Goal: Task Accomplishment & Management: Manage account settings

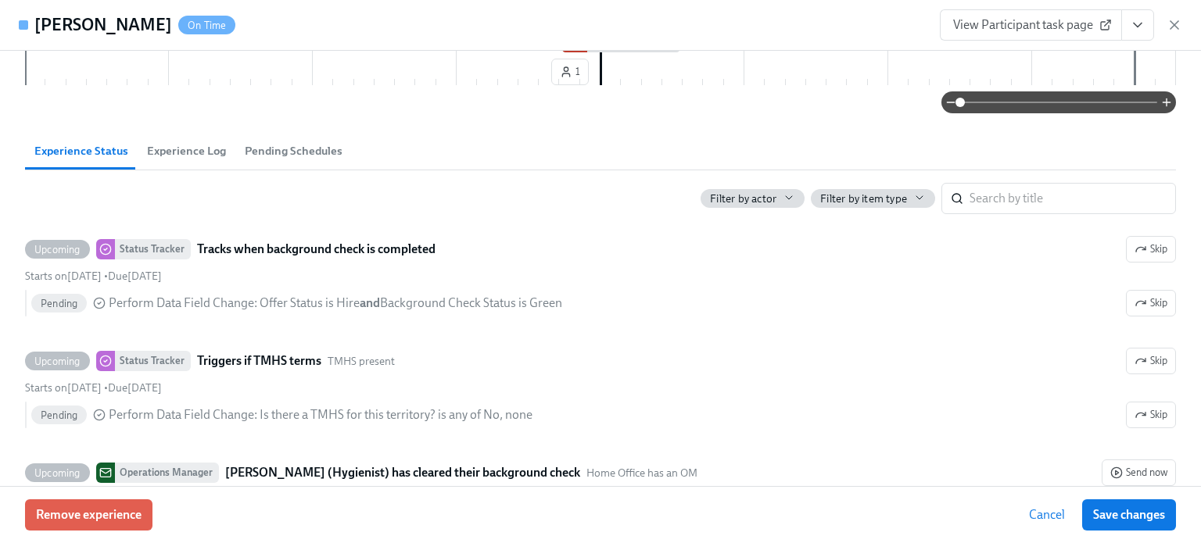
scroll to position [703, 0]
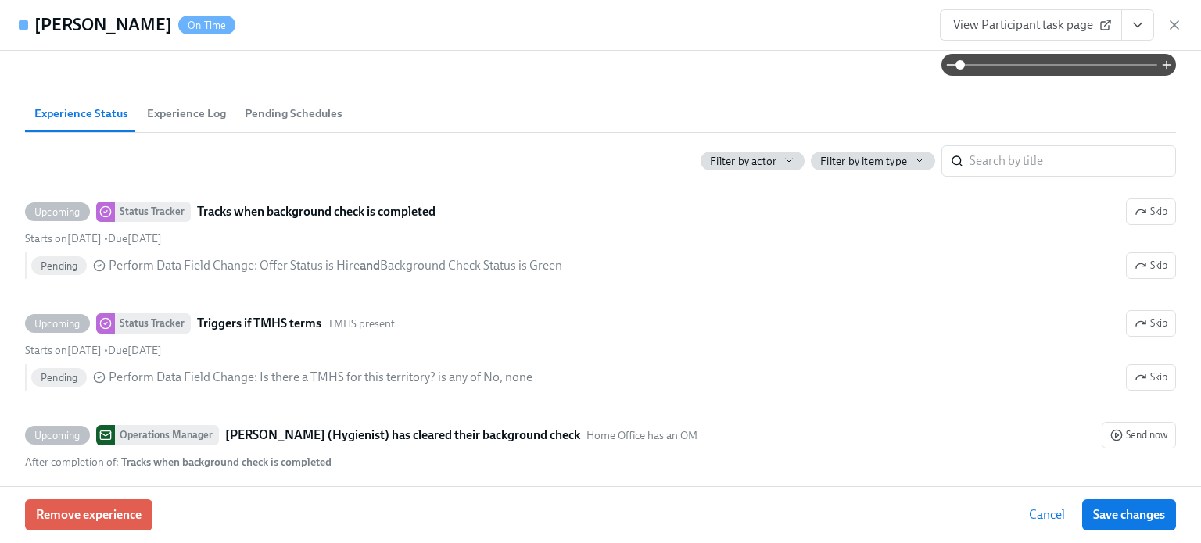
click at [166, 116] on span "Experience Log" at bounding box center [186, 114] width 79 height 18
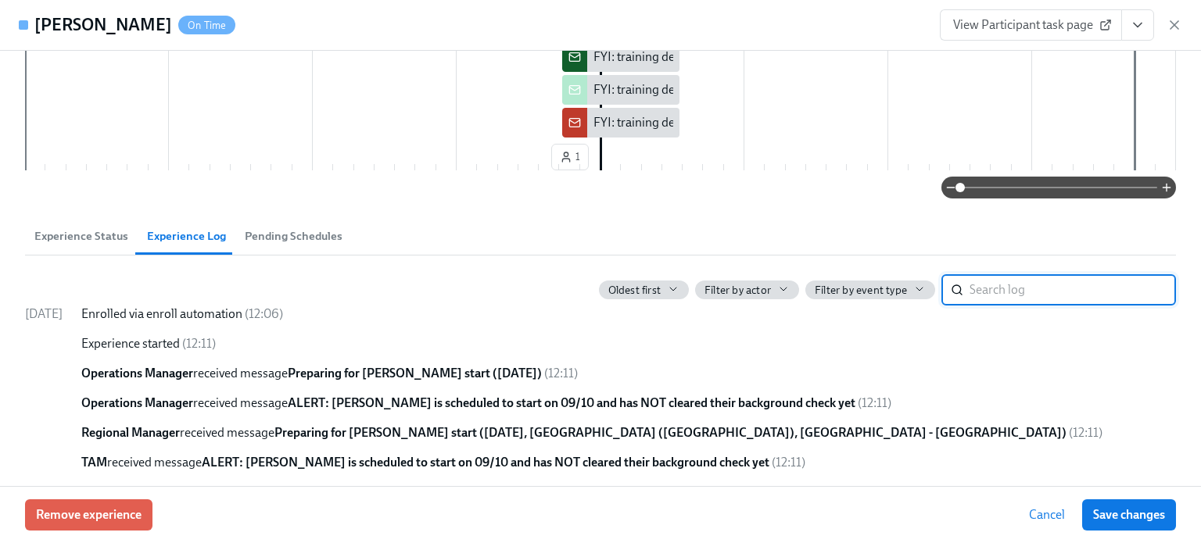
scroll to position [340, 0]
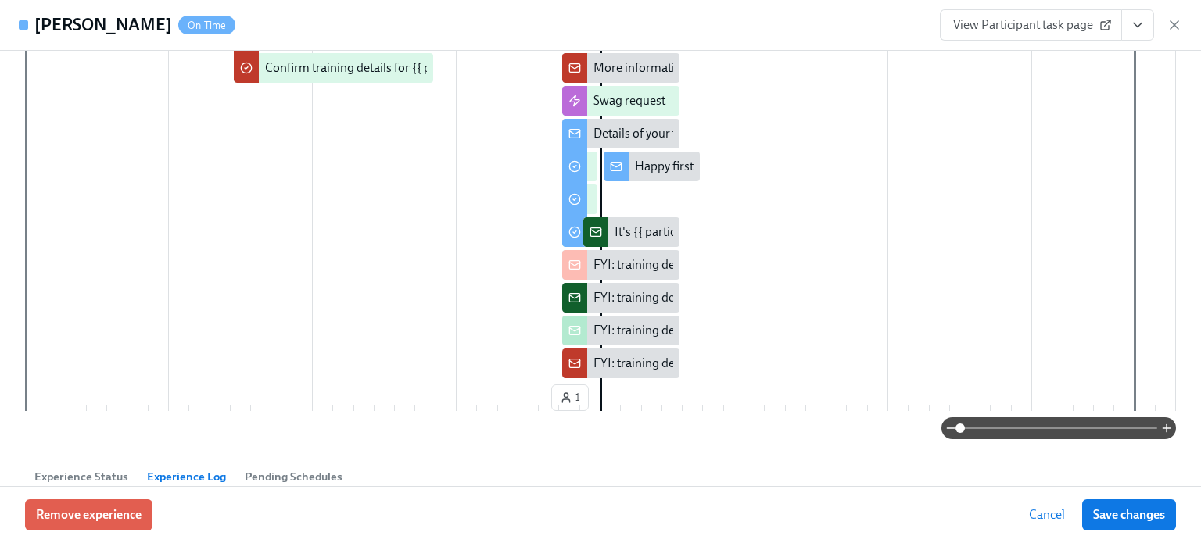
click at [79, 33] on h4 "[PERSON_NAME]" at bounding box center [103, 24] width 138 height 23
click at [1076, 25] on span "View Participant task page" at bounding box center [1031, 25] width 156 height 16
click at [1137, 23] on icon "View task page" at bounding box center [1137, 25] width 16 height 16
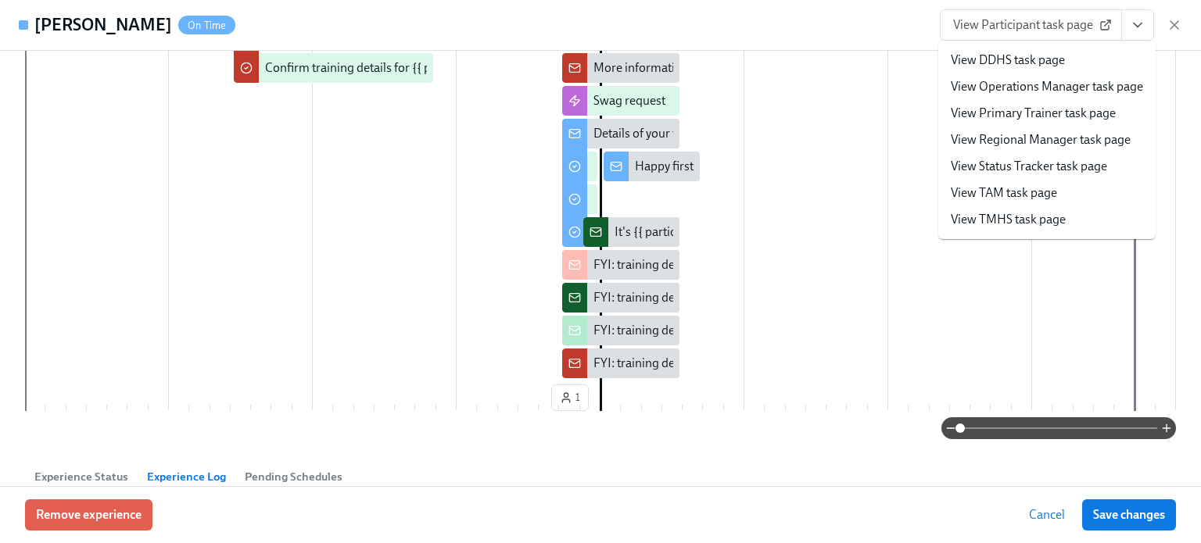
click at [1046, 220] on link "View TMHS task page" at bounding box center [1007, 219] width 115 height 17
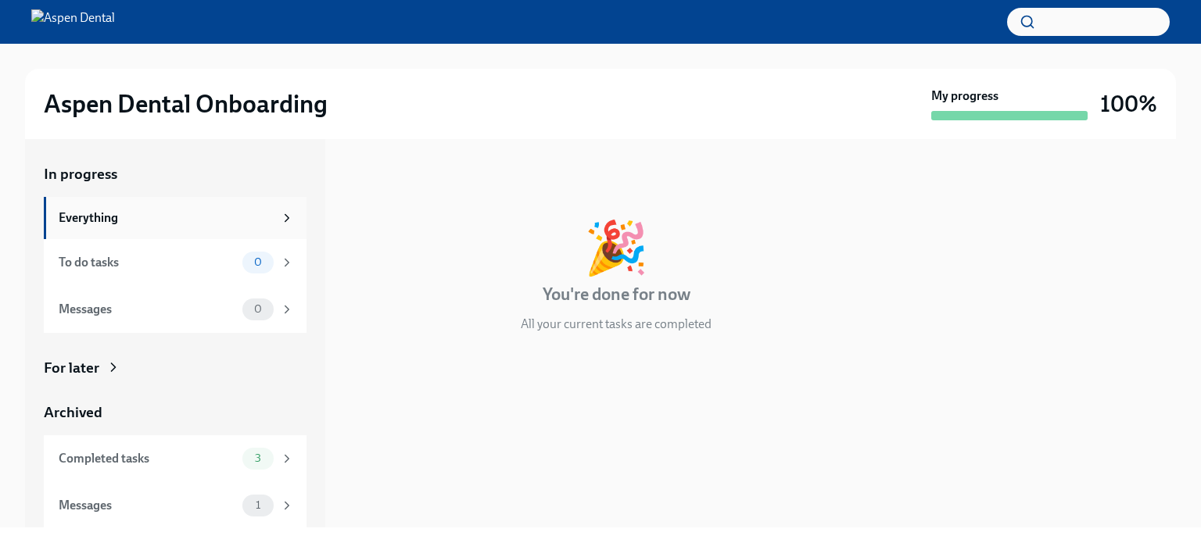
click at [144, 221] on div "Everything" at bounding box center [166, 217] width 215 height 17
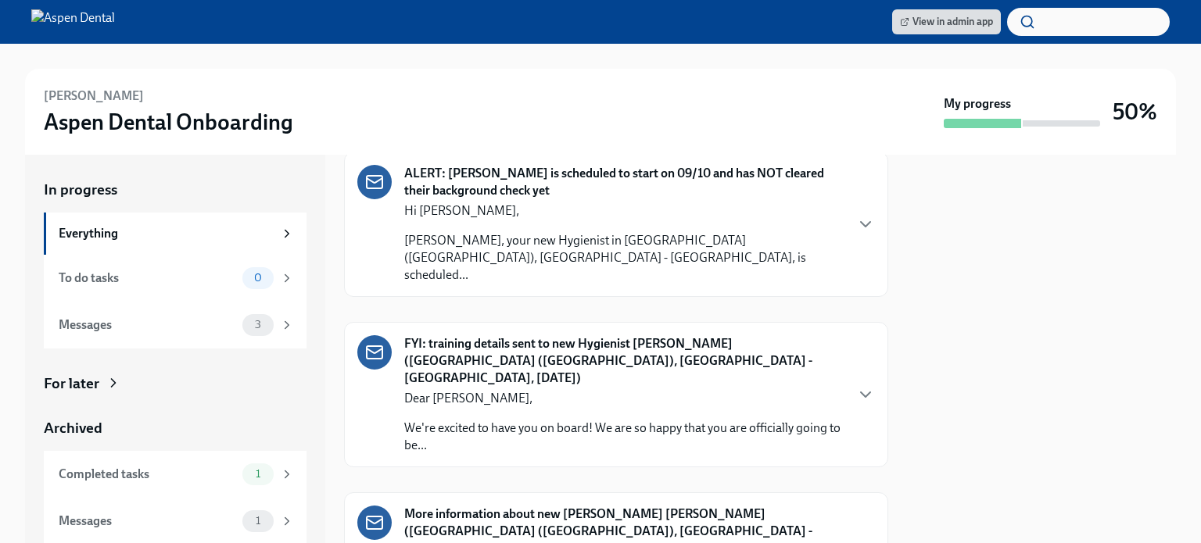
scroll to position [325, 0]
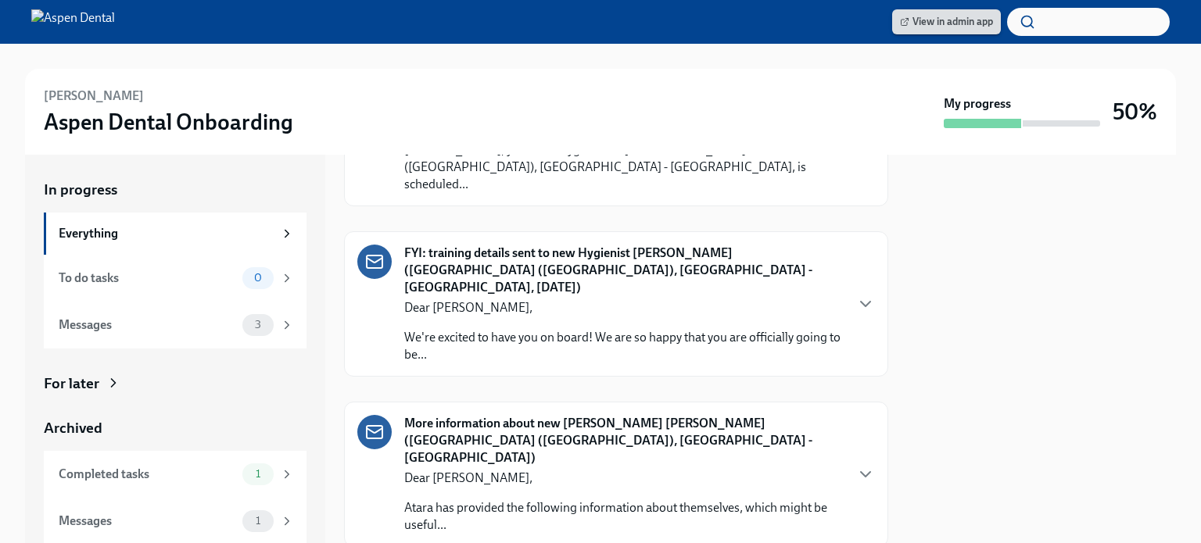
click at [916, 16] on span "View in admin app" at bounding box center [946, 22] width 93 height 16
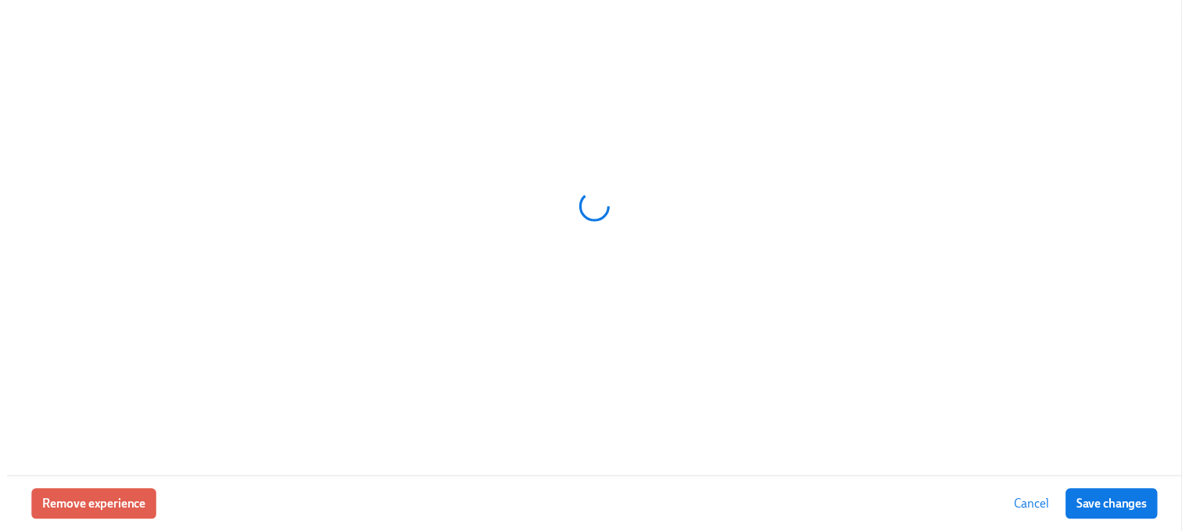
scroll to position [0, 14566]
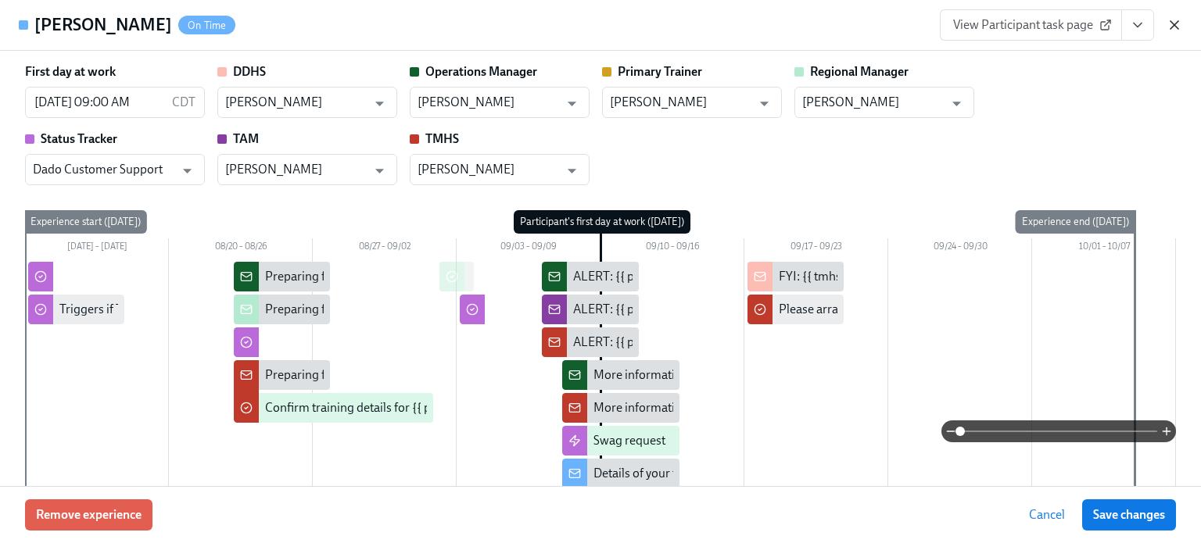
click at [1177, 27] on icon "button" at bounding box center [1174, 25] width 16 height 16
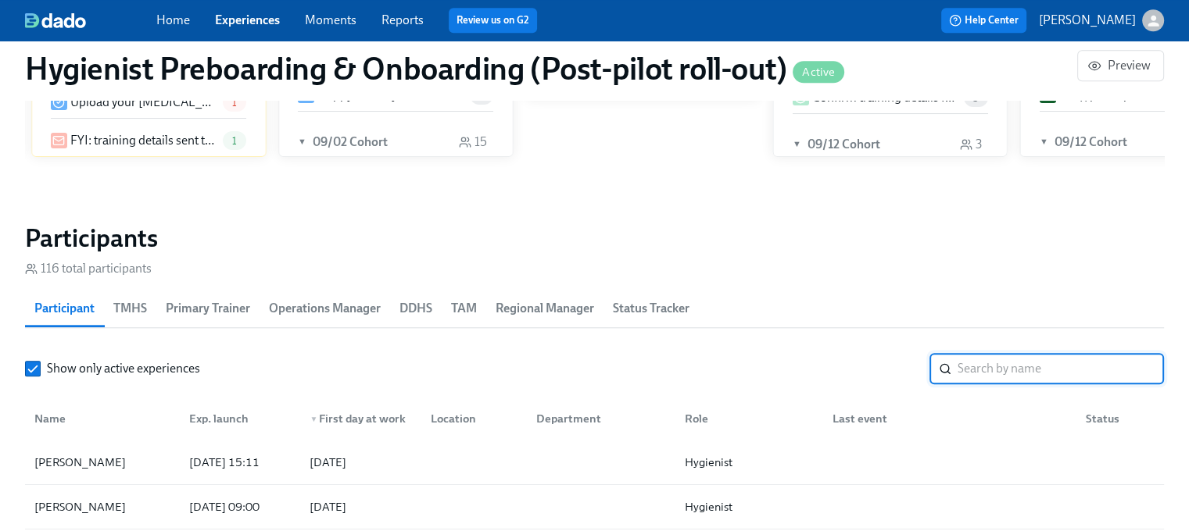
click at [1000, 365] on input "search" at bounding box center [1060, 368] width 206 height 31
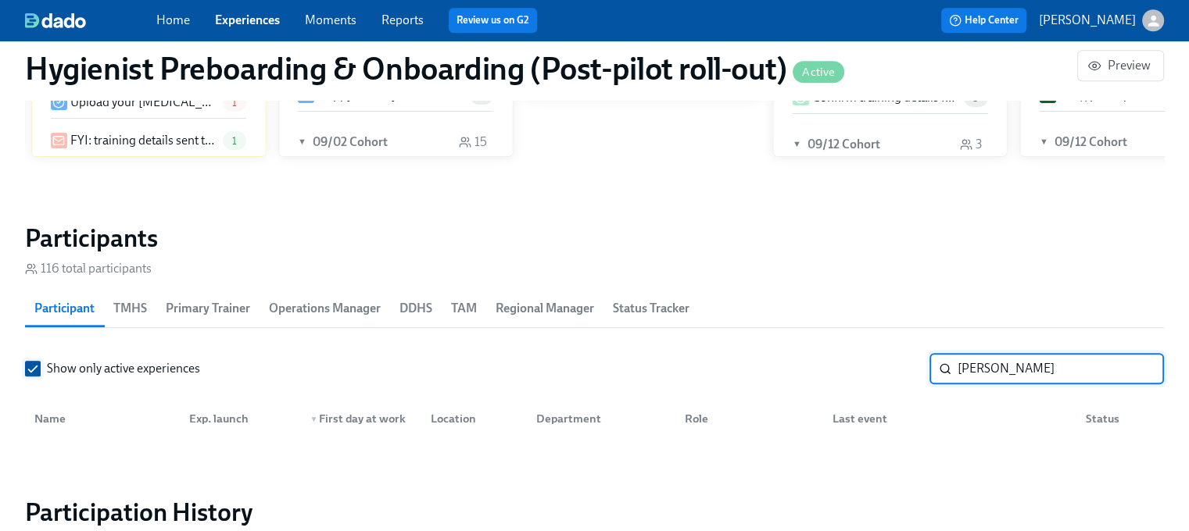
type input "[PERSON_NAME]"
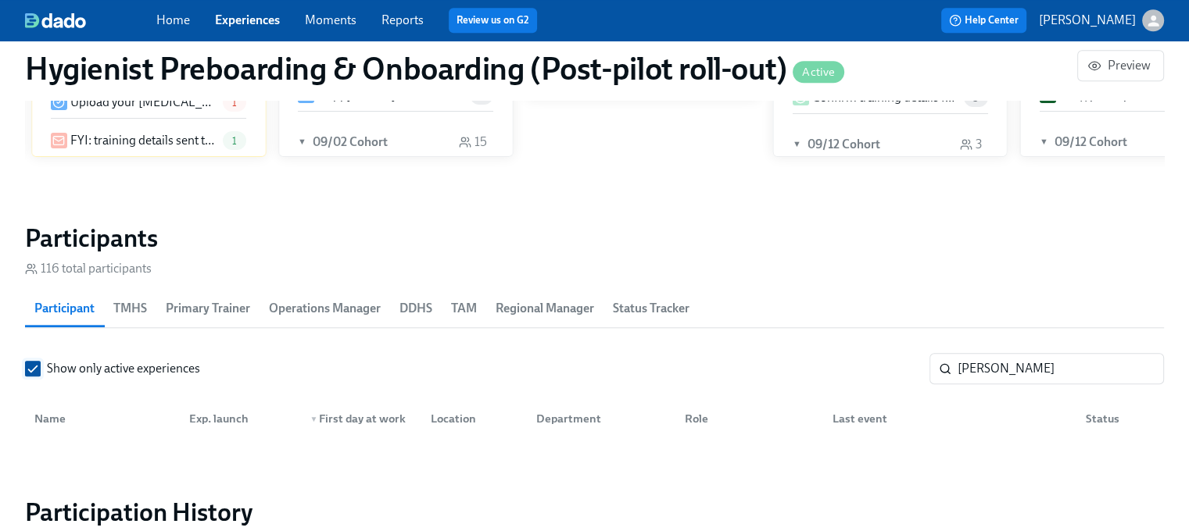
click at [31, 365] on input "Show only active experiences" at bounding box center [33, 369] width 14 height 14
click at [1037, 371] on input "[PERSON_NAME]" at bounding box center [1060, 368] width 206 height 31
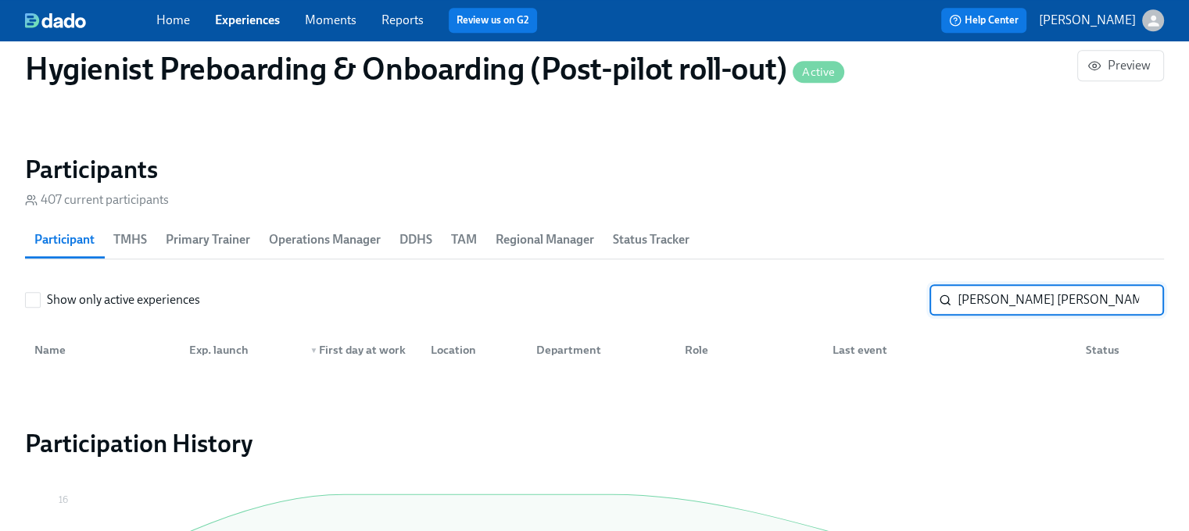
scroll to position [1641, 0]
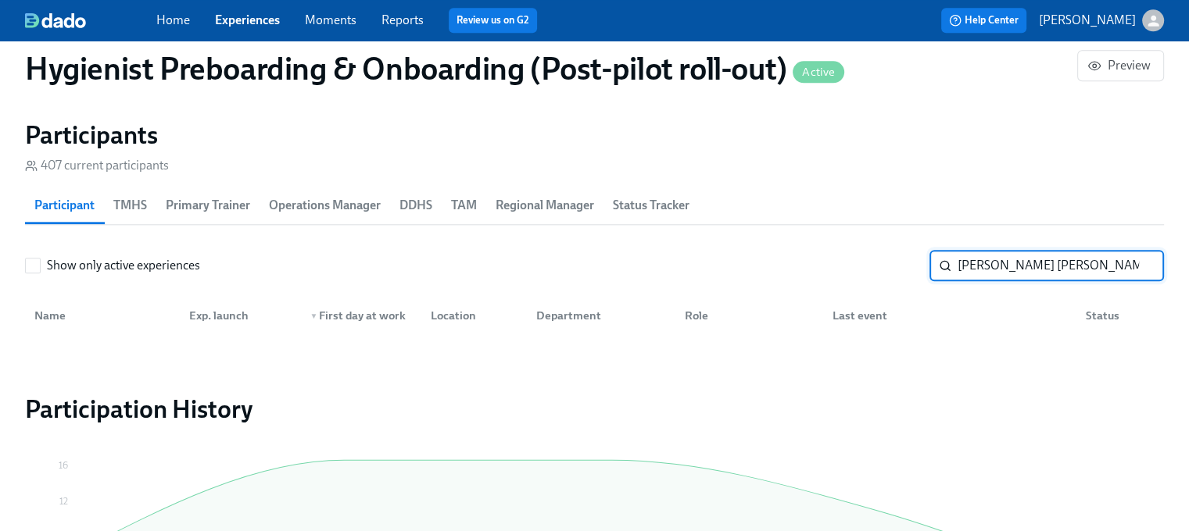
type input "[PERSON_NAME] [PERSON_NAME]"
click at [419, 201] on span "DDHS" at bounding box center [415, 206] width 33 height 22
click at [1104, 273] on input "[PERSON_NAME] [PERSON_NAME]" at bounding box center [1060, 265] width 206 height 31
click at [794, 281] on div "Show only active experiences [PERSON_NAME] [PERSON_NAME] ​ DDHS Participant Exp…" at bounding box center [594, 294] width 1139 height 88
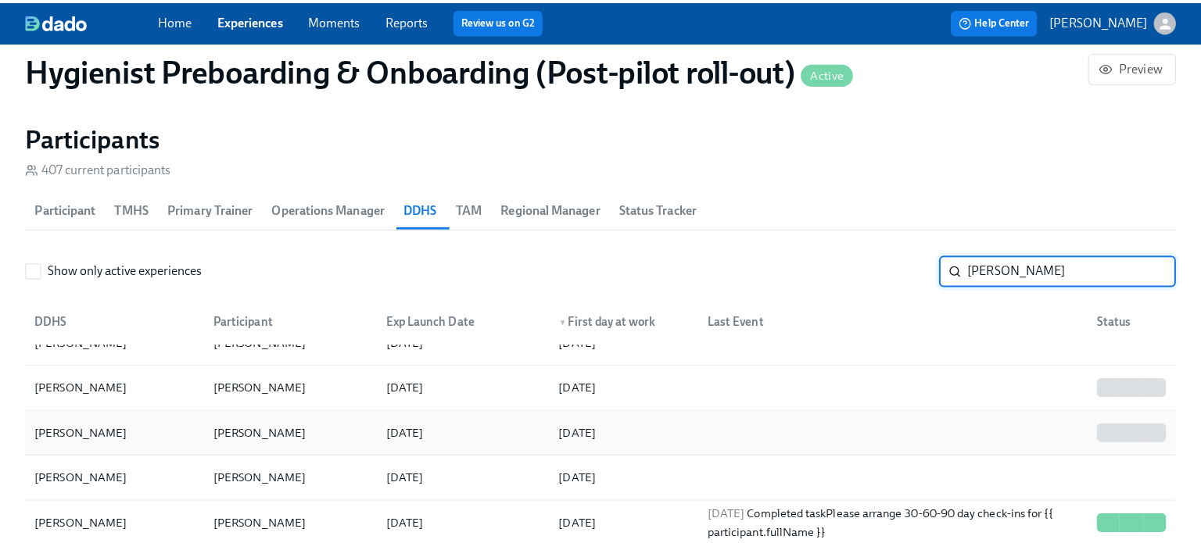
scroll to position [469, 0]
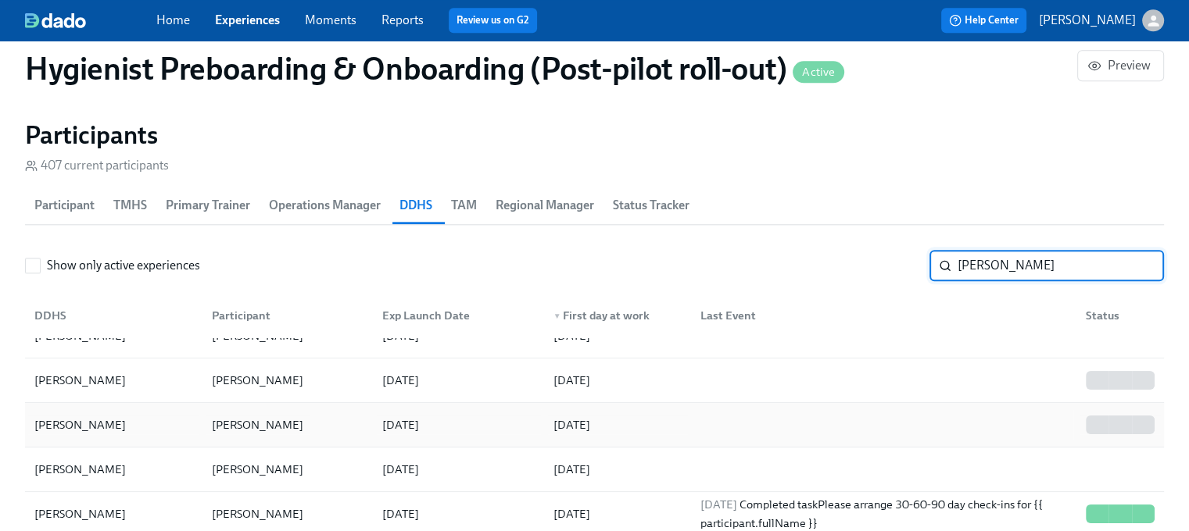
type input "[PERSON_NAME]"
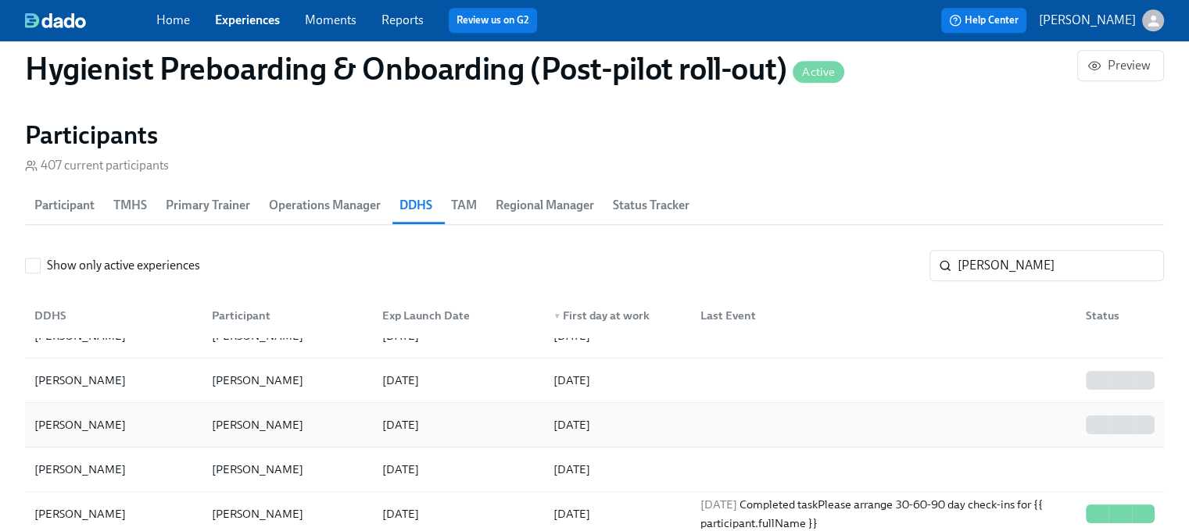
click at [264, 424] on div "[PERSON_NAME]" at bounding box center [258, 425] width 104 height 19
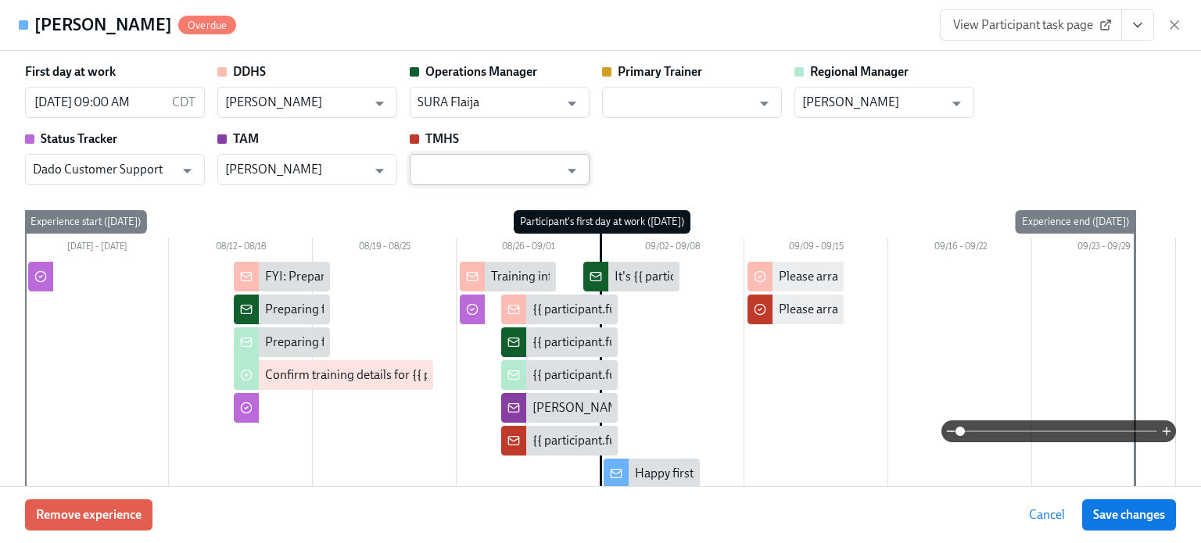
click at [478, 165] on input "text" at bounding box center [487, 169] width 141 height 31
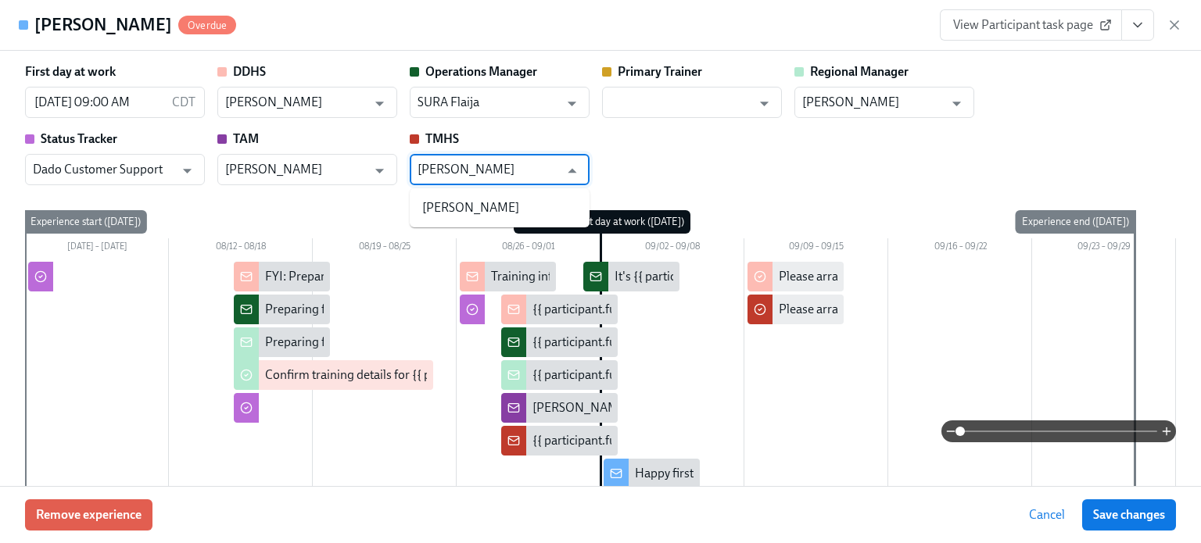
type input "[PERSON_NAME]"
click at [464, 215] on li "[PERSON_NAME]" at bounding box center [500, 208] width 180 height 27
click at [571, 163] on icon "Open" at bounding box center [571, 170] width 21 height 21
type input "[PERSON_NAME]"
click at [475, 204] on li "[PERSON_NAME]" at bounding box center [500, 208] width 180 height 27
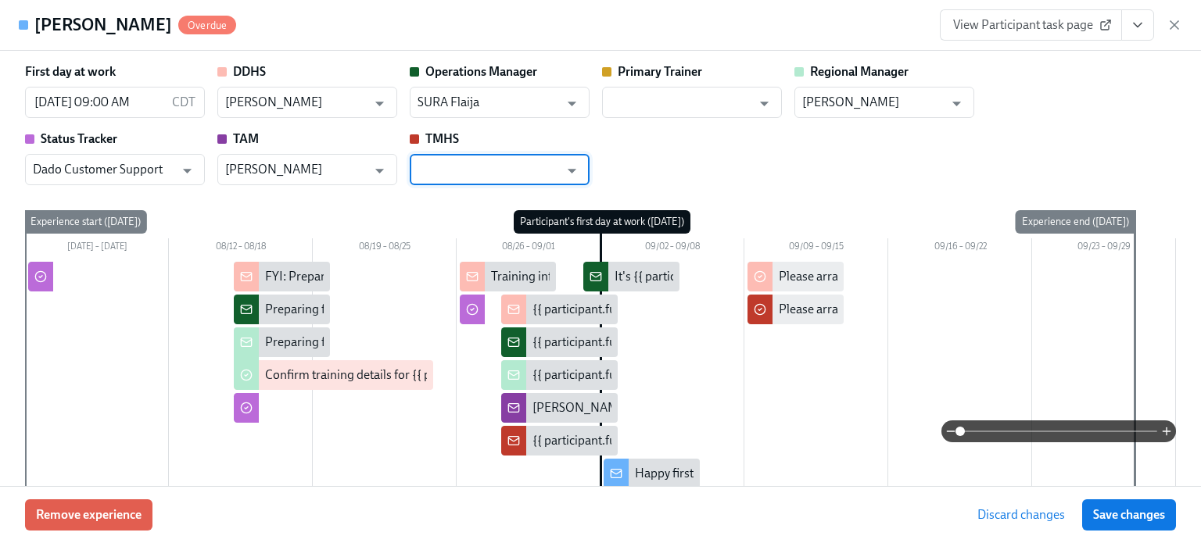
click at [653, 158] on div "First day at work [DATE] 09:00 AM CDT ​ DDHS [PERSON_NAME] ​ Operations Manager…" at bounding box center [600, 124] width 1151 height 122
click at [571, 171] on icon "Open" at bounding box center [571, 171] width 9 height 5
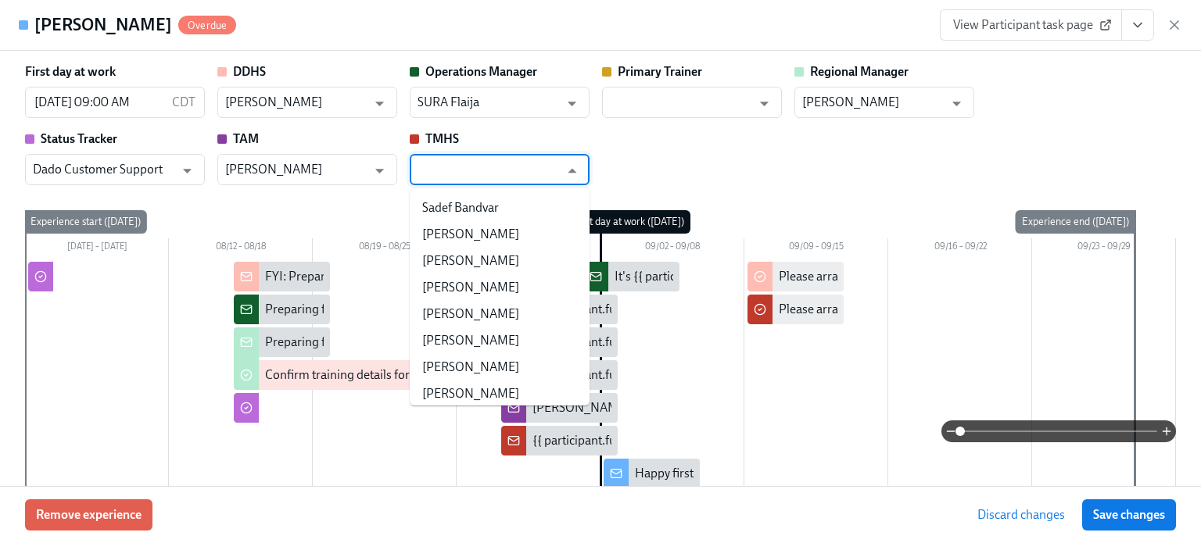
click at [675, 158] on div "First day at work [DATE] 09:00 AM CDT ​ DDHS [PERSON_NAME] ​ Operations Manager…" at bounding box center [600, 124] width 1151 height 122
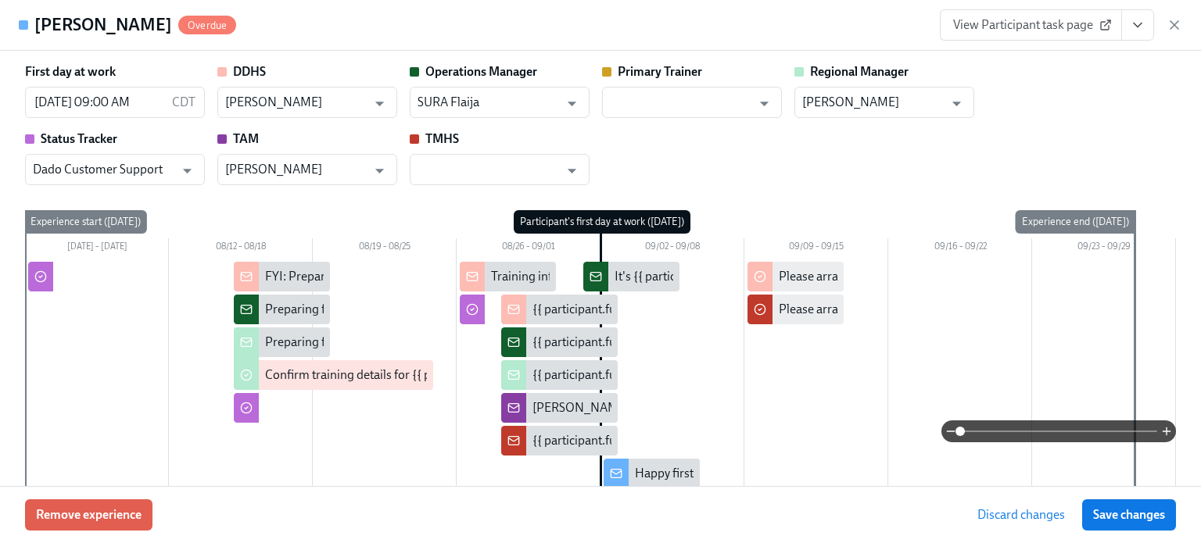
click at [844, 156] on div "First day at work [DATE] 09:00 AM CDT ​ DDHS [PERSON_NAME] ​ Operations Manager…" at bounding box center [600, 124] width 1151 height 122
click at [758, 109] on icon "Open" at bounding box center [763, 103] width 21 height 21
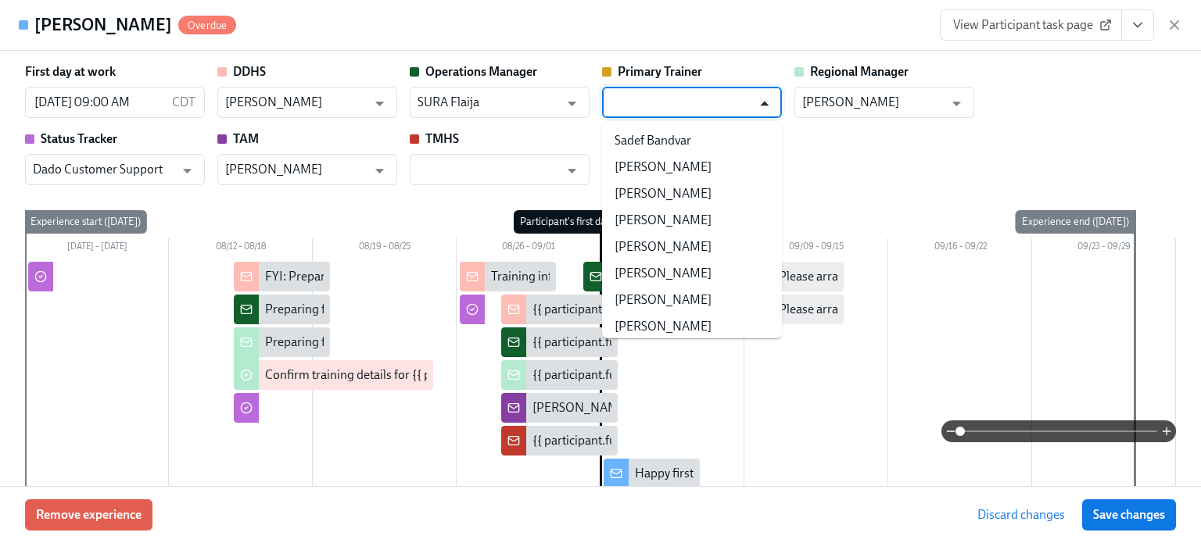
click at [769, 97] on icon "Close" at bounding box center [763, 103] width 21 height 21
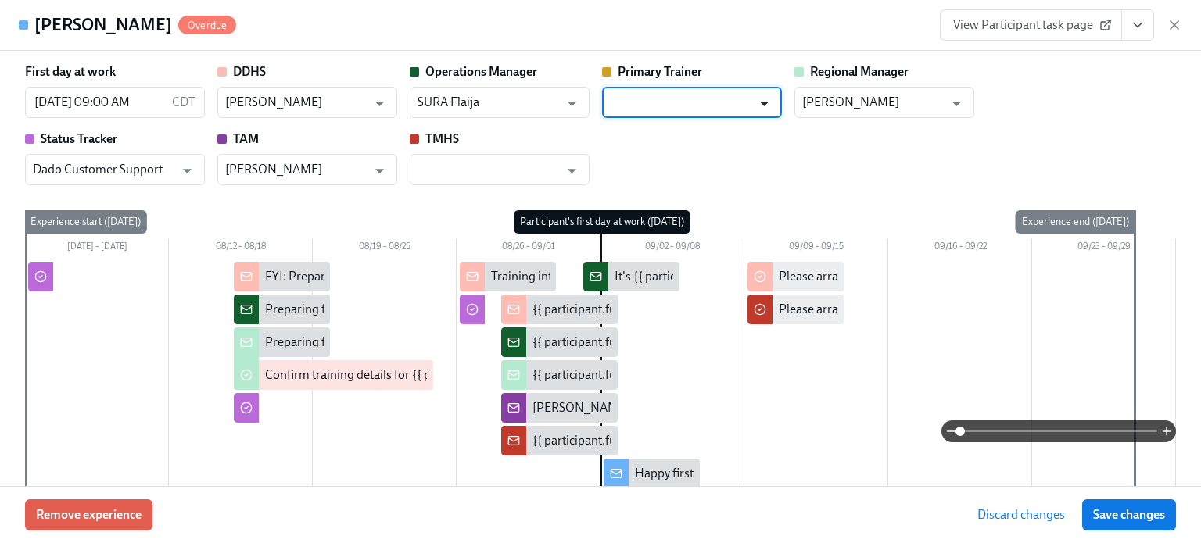
click at [769, 97] on icon "Open" at bounding box center [763, 103] width 21 height 21
click at [647, 116] on input "text" at bounding box center [680, 102] width 141 height 31
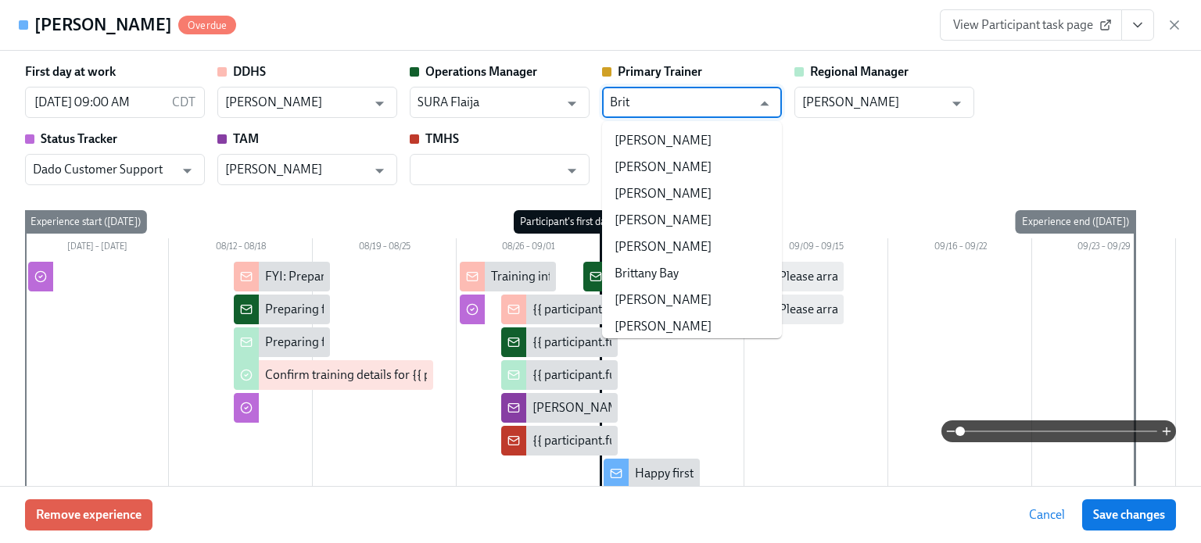
scroll to position [0, 23794]
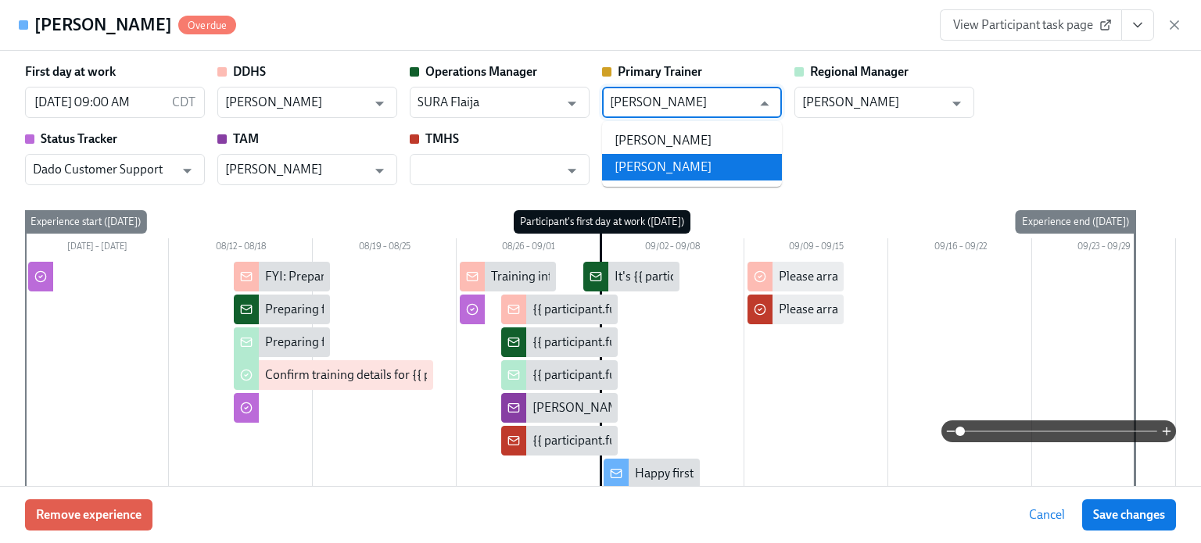
click at [689, 172] on li "[PERSON_NAME]" at bounding box center [692, 167] width 180 height 27
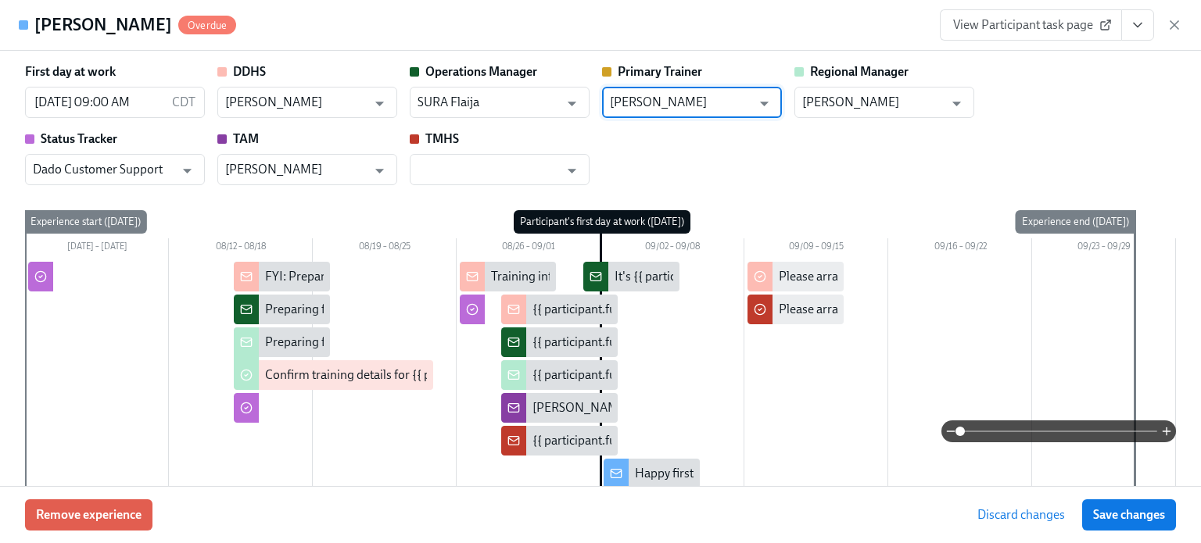
type input "[PERSON_NAME]"
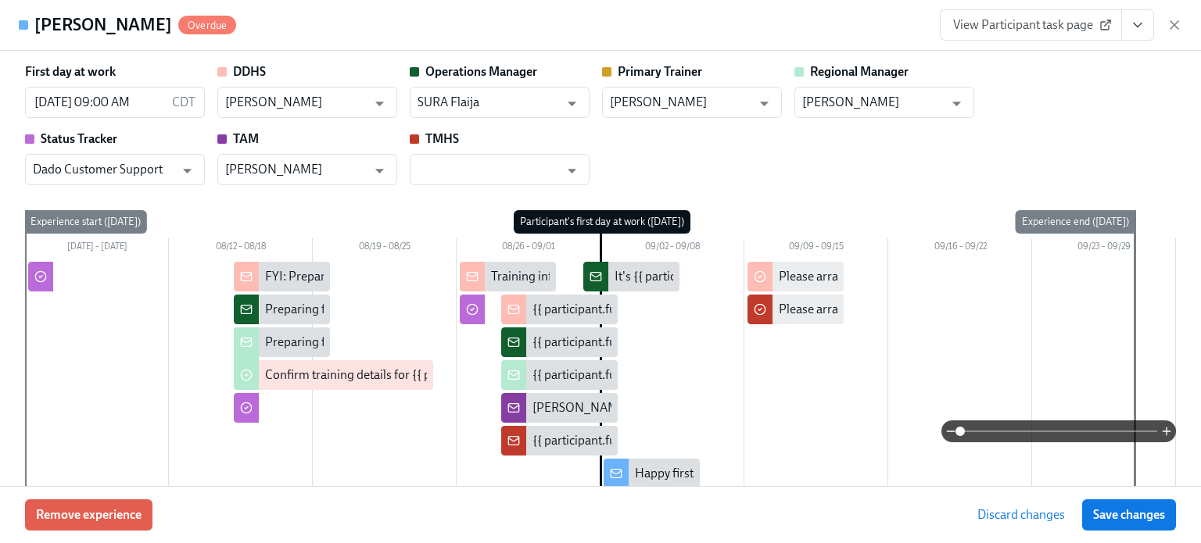
click at [1075, 123] on div "First day at work [DATE] 09:00 AM CDT ​ DDHS [PERSON_NAME] ​ Operations Manager…" at bounding box center [600, 124] width 1151 height 122
click at [514, 163] on input "text" at bounding box center [487, 169] width 141 height 31
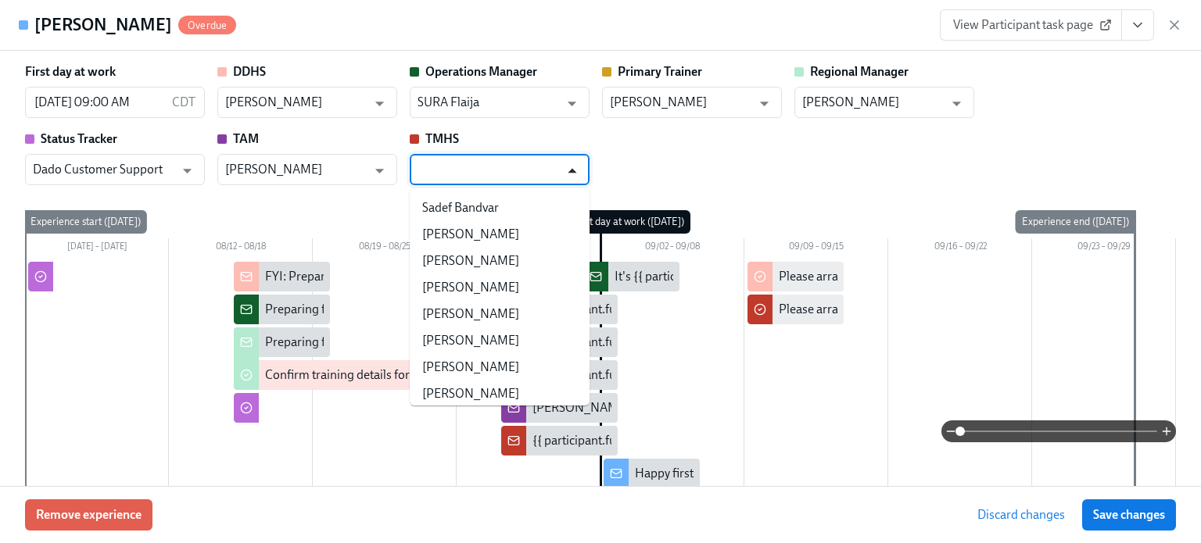
click at [575, 167] on icon "Close" at bounding box center [571, 170] width 21 height 21
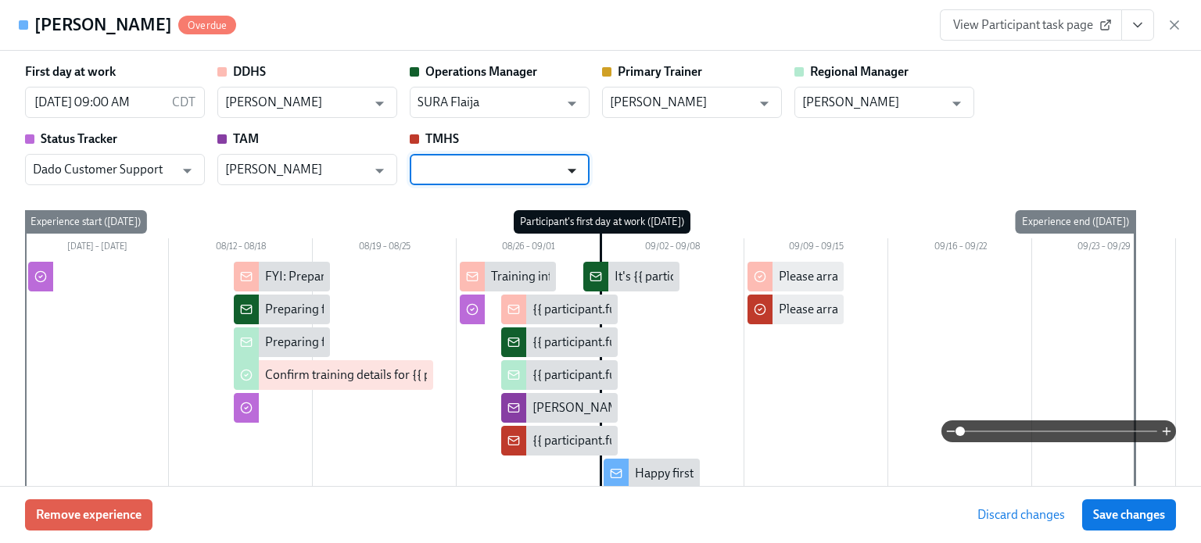
click at [575, 167] on icon "Open" at bounding box center [571, 170] width 21 height 21
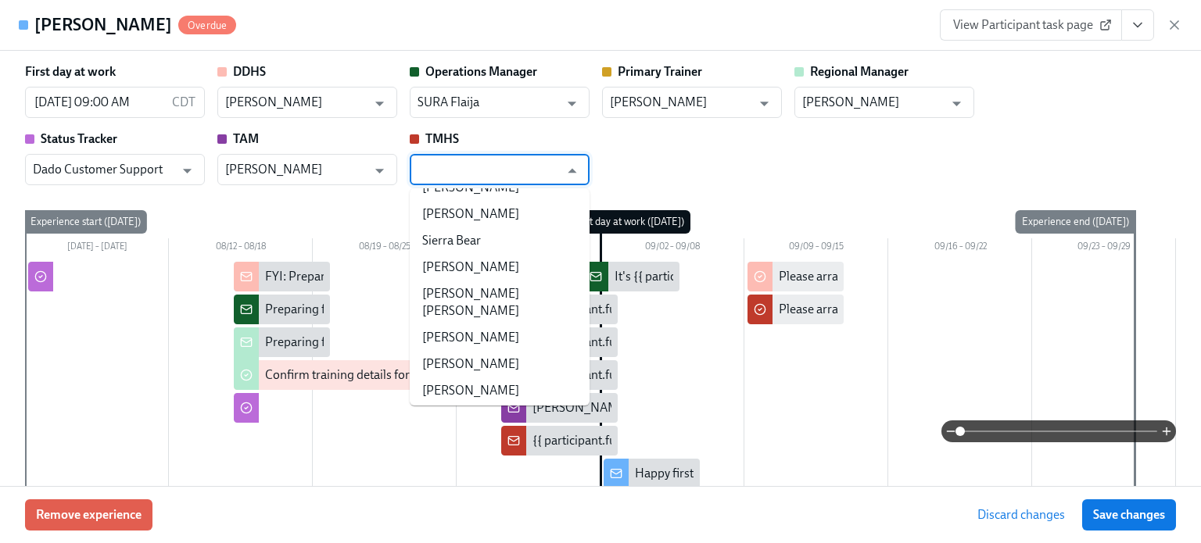
scroll to position [277733, 0]
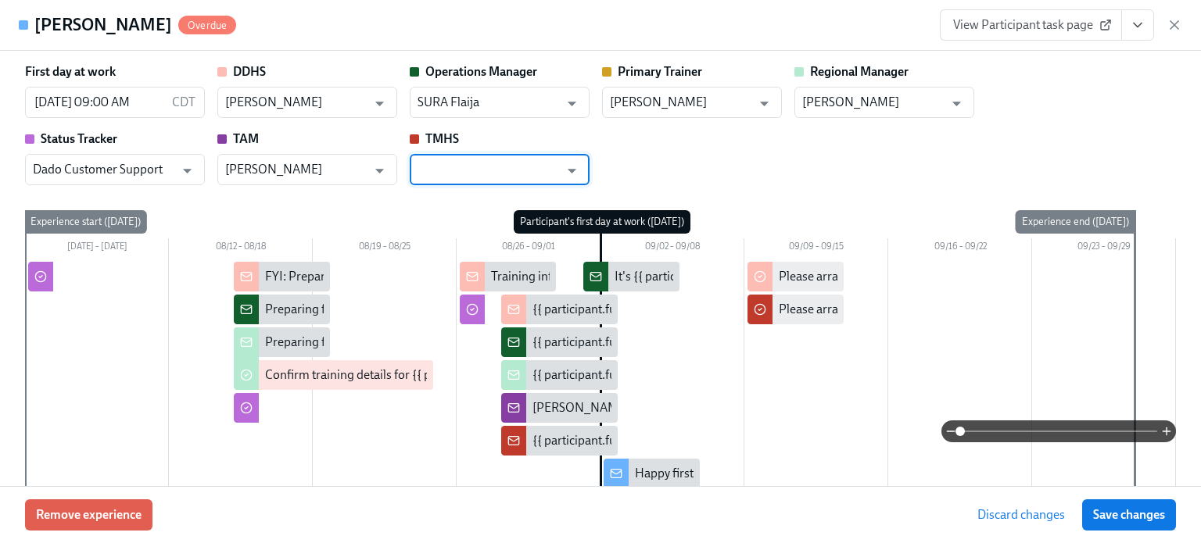
click at [469, 170] on input "text" at bounding box center [487, 169] width 141 height 31
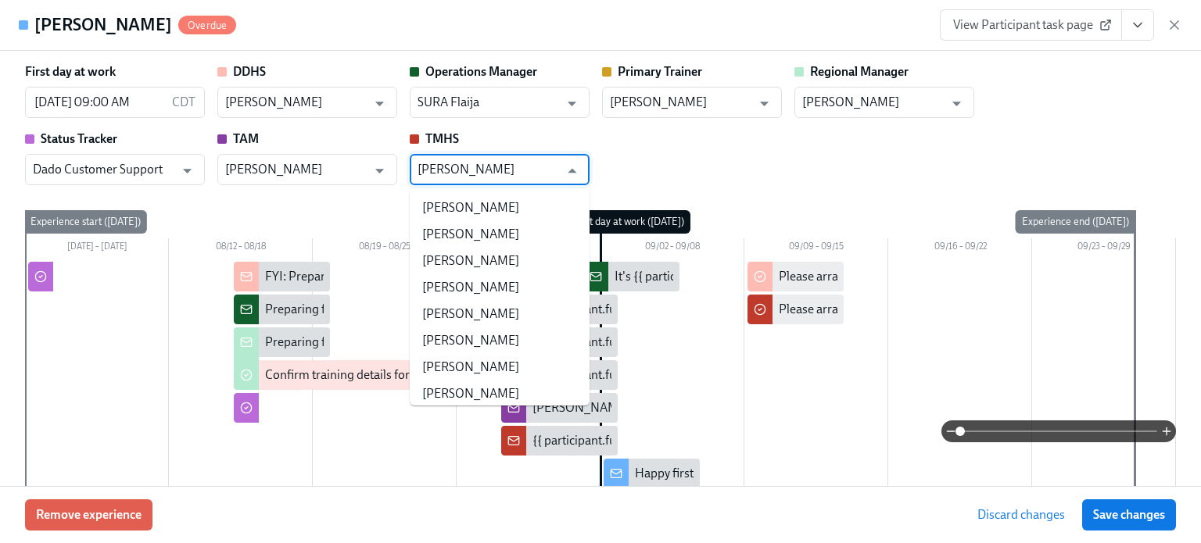
type input "[PERSON_NAME]"
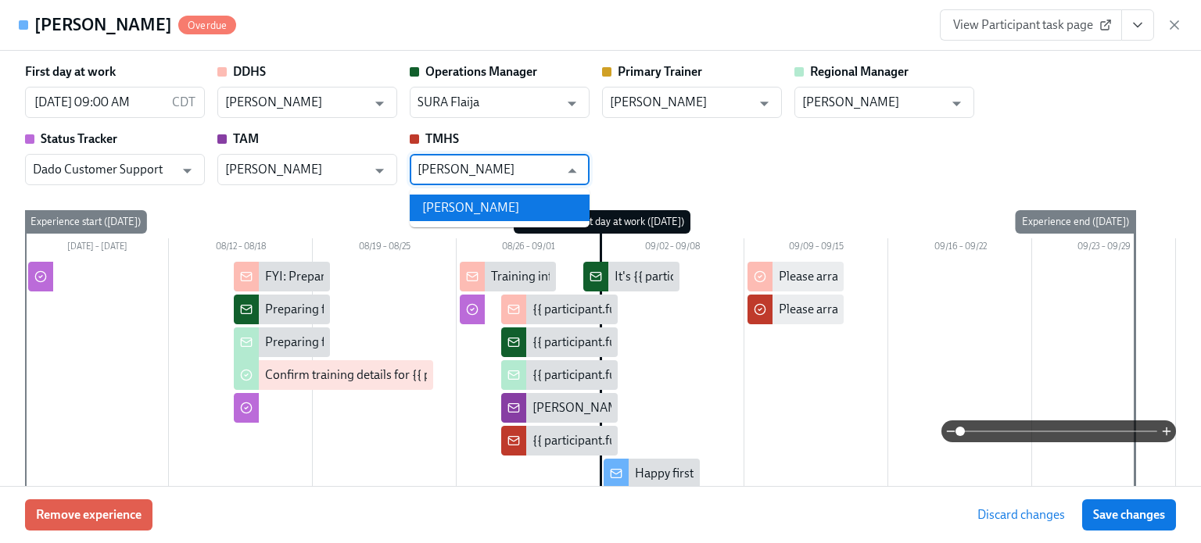
click at [467, 202] on li "[PERSON_NAME]" at bounding box center [500, 208] width 180 height 27
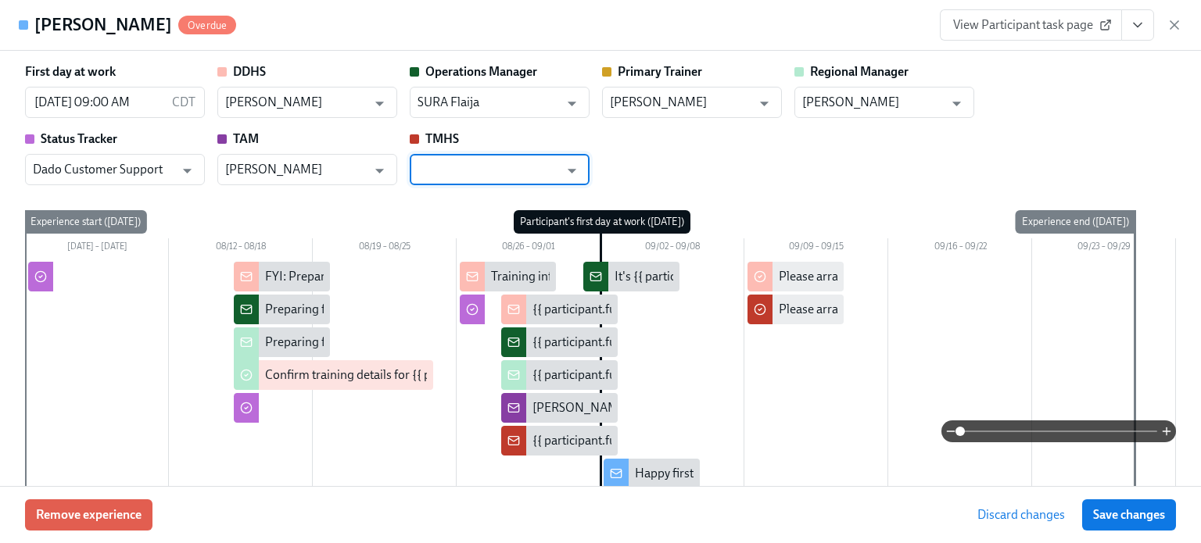
click at [617, 165] on div "First day at work [DATE] 09:00 AM CDT ​ DDHS [PERSON_NAME] ​ Operations Manager…" at bounding box center [600, 124] width 1151 height 122
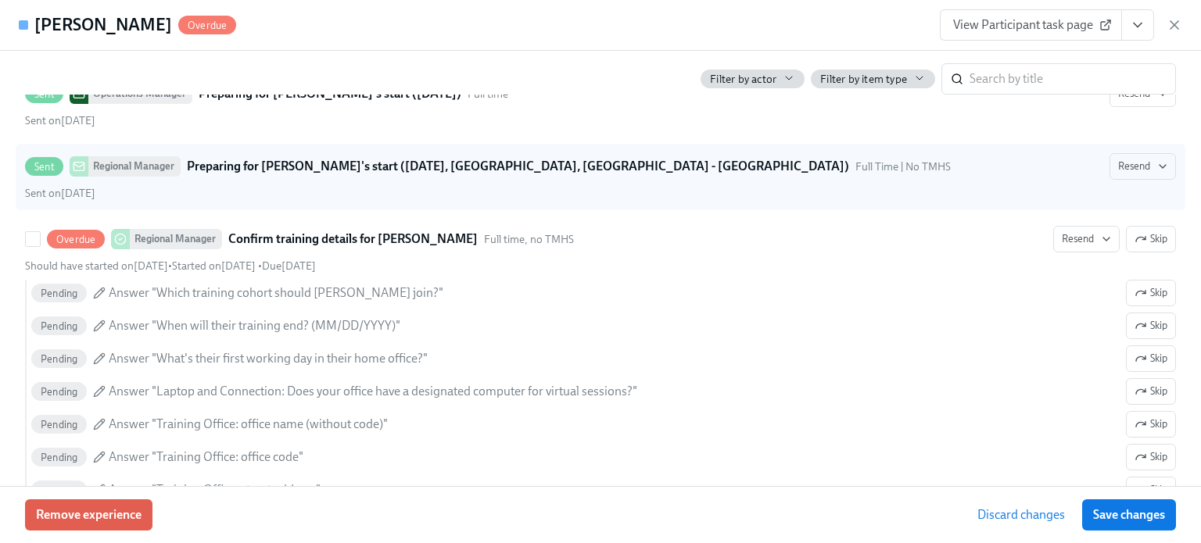
scroll to position [782, 0]
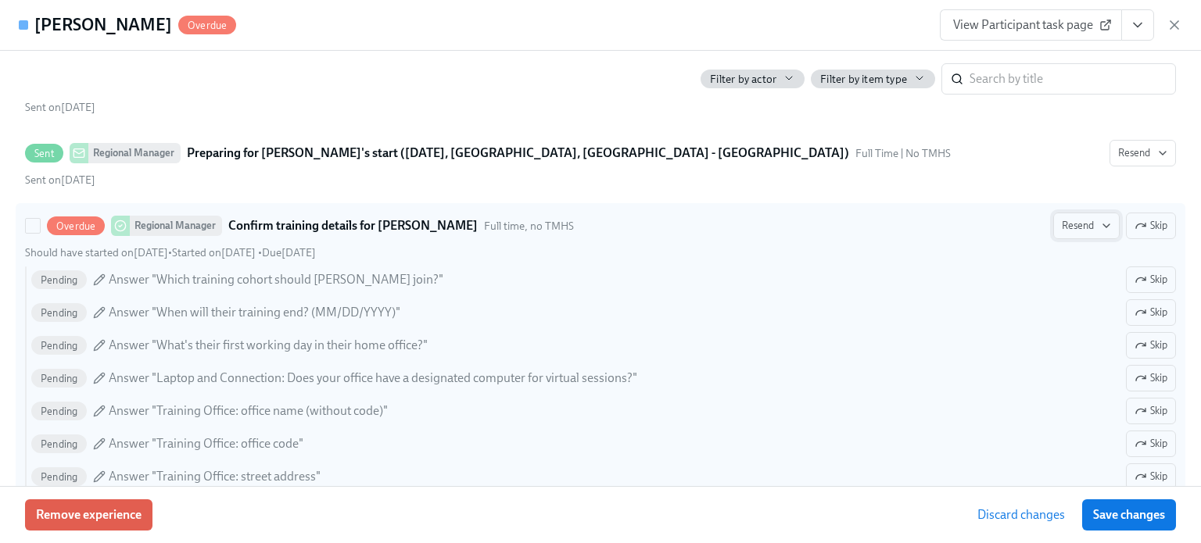
click at [1073, 219] on span "Resend" at bounding box center [1085, 226] width 49 height 16
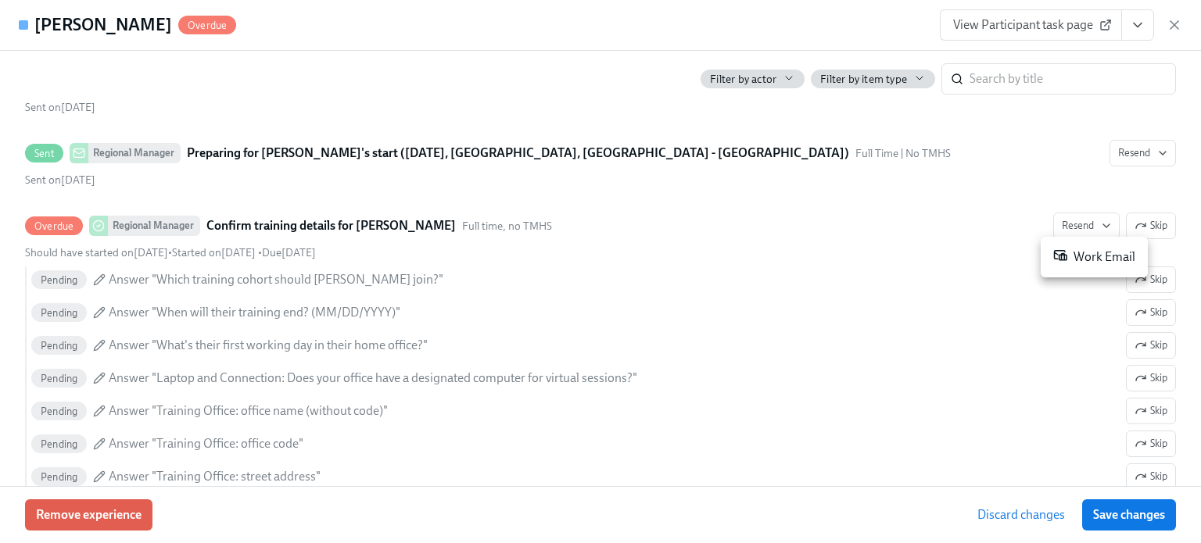
click at [1092, 257] on div "Work Email" at bounding box center [1094, 257] width 82 height 19
click at [943, 227] on div "Overdue Regional Manager Confirm training details for [PERSON_NAME] Full time, …" at bounding box center [600, 226] width 1151 height 27
click at [40, 227] on input "Overdue Regional Manager Confirm training details for [PERSON_NAME] Full time, …" at bounding box center [33, 226] width 14 height 14
checkbox input "true"
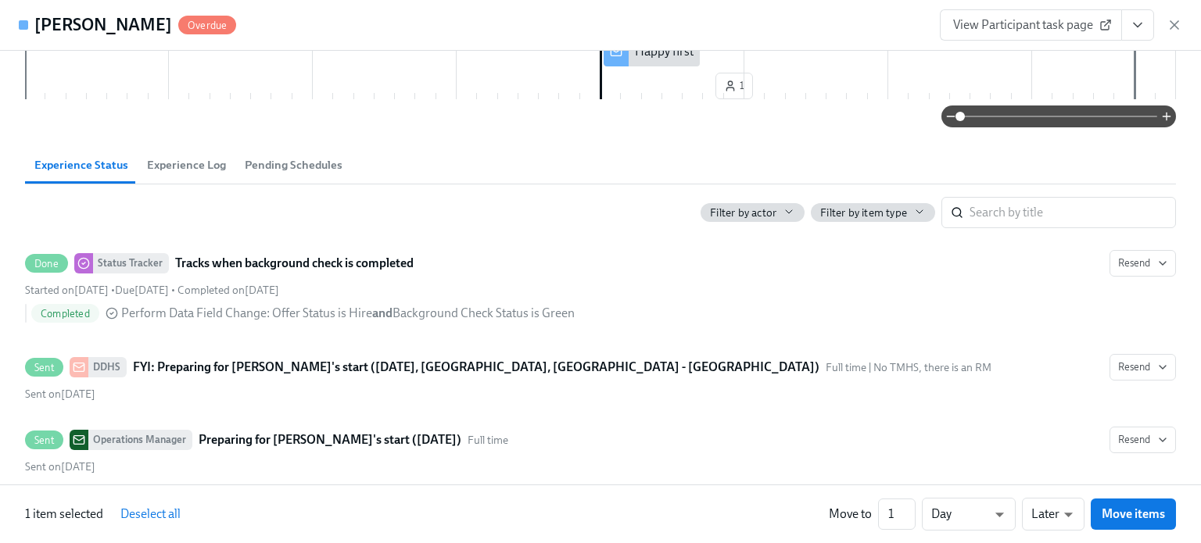
scroll to position [0, 0]
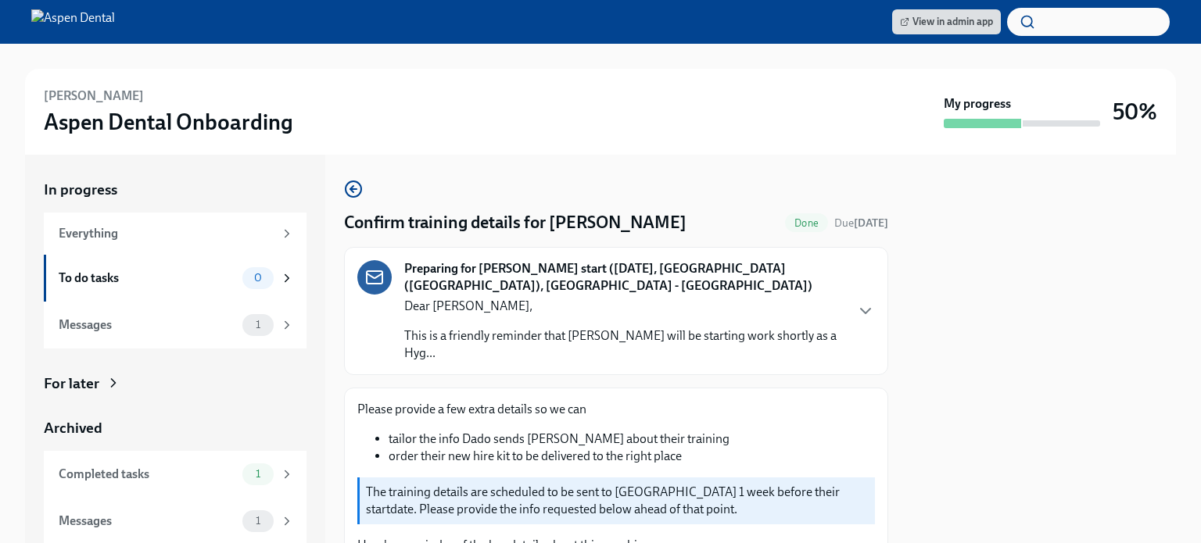
scroll to position [1226, 0]
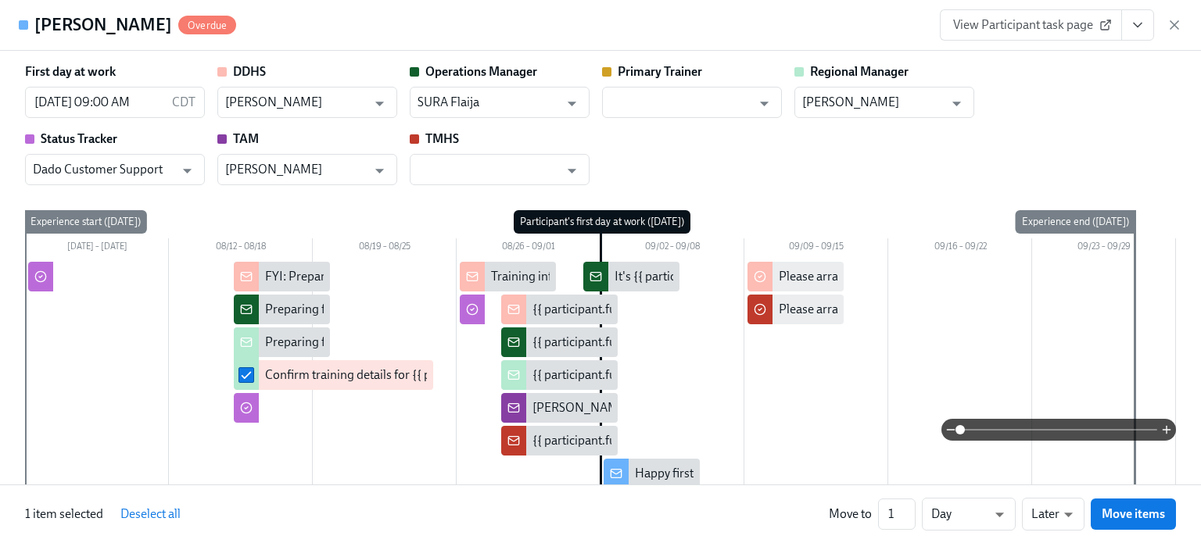
scroll to position [1641, 0]
